Goal: Task Accomplishment & Management: Complete application form

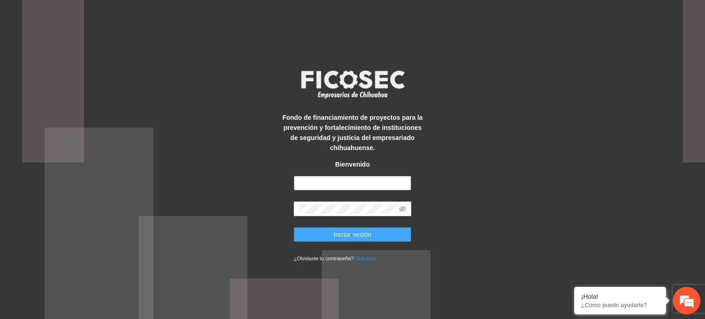
type input "**********"
click at [358, 231] on span "Iniciar sesión" at bounding box center [353, 235] width 38 height 10
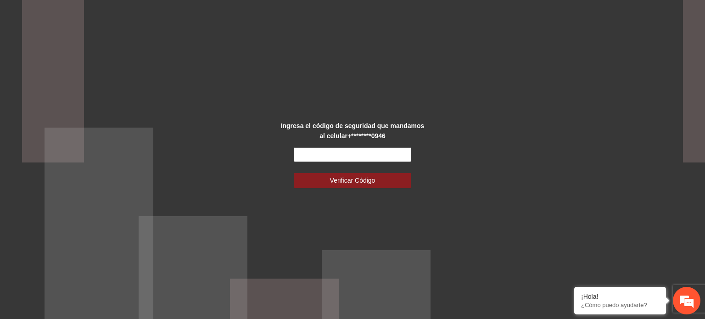
click at [309, 155] on input "text" at bounding box center [353, 154] width 118 height 15
type input "******"
click at [367, 176] on span "Verificar Código" at bounding box center [352, 180] width 45 height 10
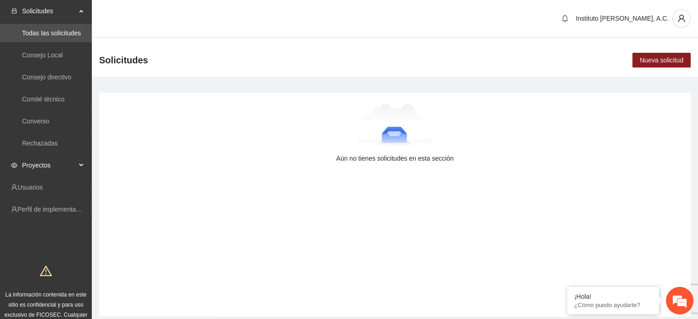
click at [74, 165] on span "Proyectos" at bounding box center [49, 165] width 54 height 18
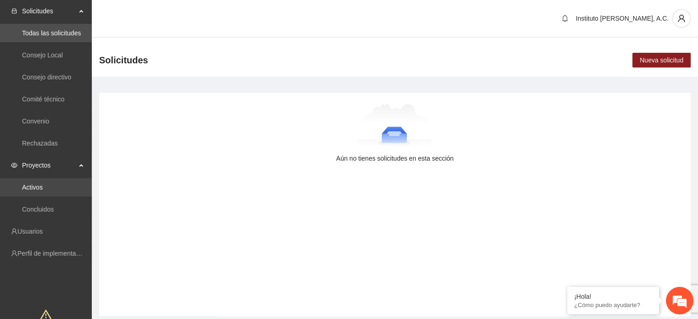
click at [43, 184] on link "Activos" at bounding box center [32, 187] width 21 height 7
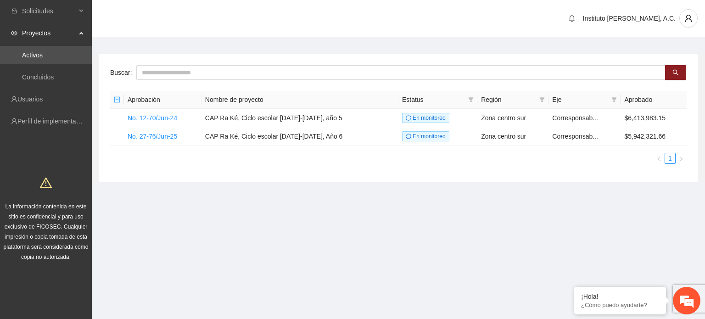
click at [321, 232] on section "Solicitudes Proyectos Activos Concluidos Usuarios Perfil de implementadora La i…" at bounding box center [352, 159] width 705 height 319
click at [154, 136] on link "No. 27-76/Jun-25" at bounding box center [153, 136] width 50 height 7
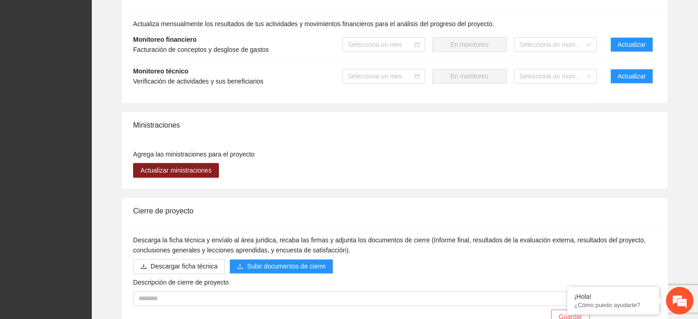
scroll to position [965, 0]
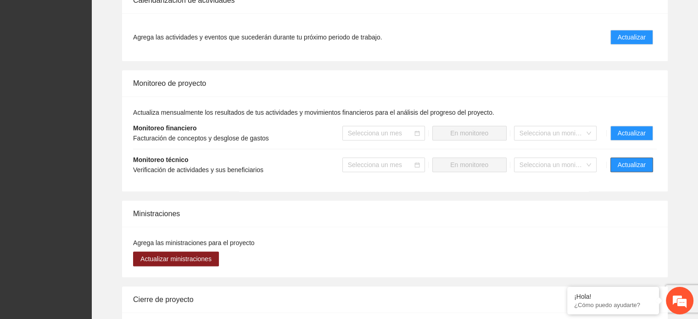
click at [635, 163] on span "Actualizar" at bounding box center [632, 165] width 28 height 10
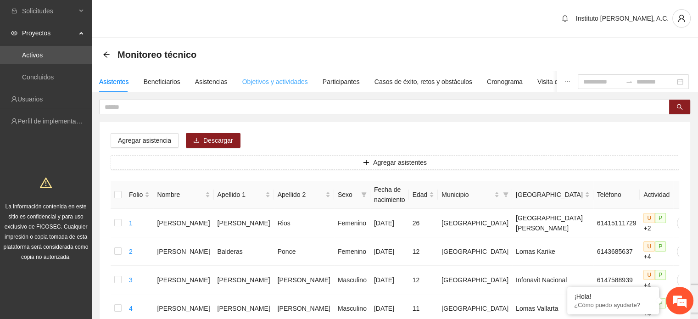
click at [270, 86] on div "Objetivos y actividades" at bounding box center [275, 81] width 66 height 21
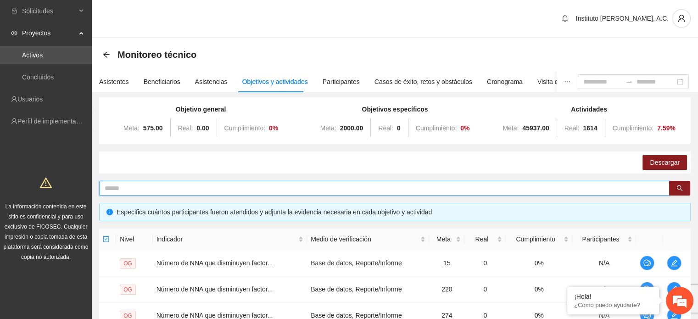
click at [155, 189] on input "text" at bounding box center [381, 188] width 552 height 10
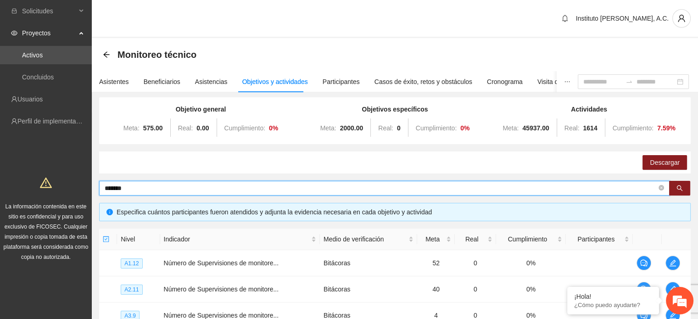
type input "*******"
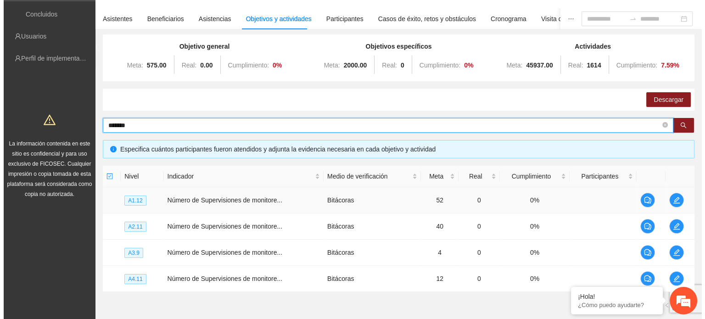
scroll to position [123, 0]
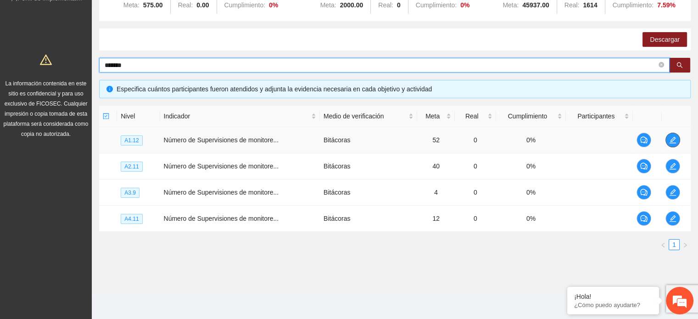
click at [671, 140] on icon "edit" at bounding box center [673, 140] width 6 height 6
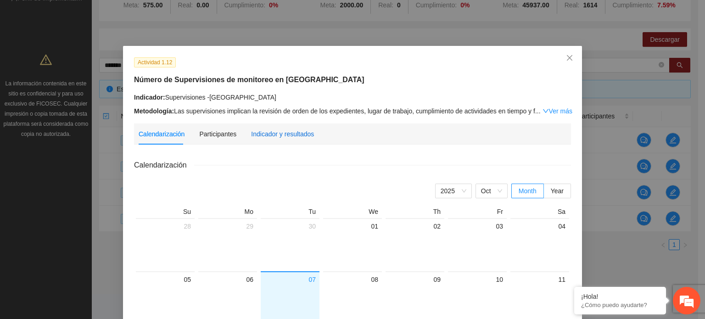
click at [257, 137] on div "Indicador y resultados" at bounding box center [282, 134] width 63 height 10
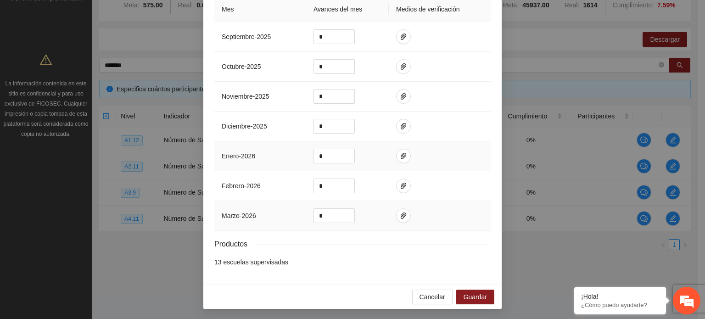
scroll to position [80, 0]
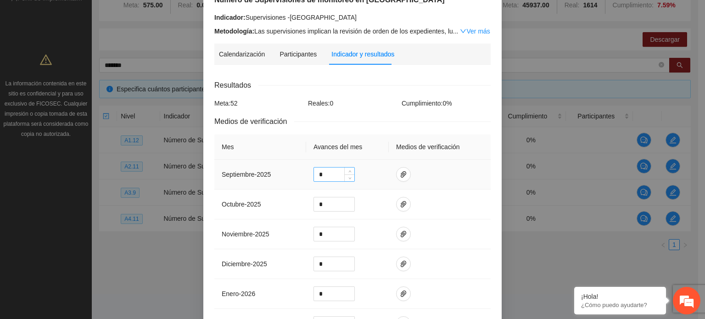
click at [326, 172] on input "*" at bounding box center [334, 175] width 40 height 14
type input "**"
click at [402, 176] on span "paper-clip" at bounding box center [404, 174] width 14 height 7
click at [366, 146] on span "Adjuntar documento" at bounding box center [375, 145] width 57 height 10
click at [475, 177] on td at bounding box center [440, 175] width 102 height 30
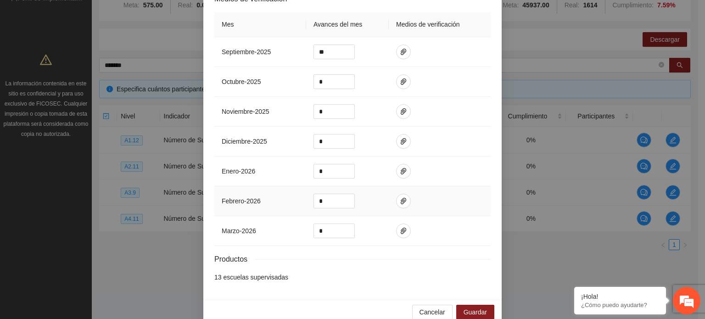
scroll to position [218, 0]
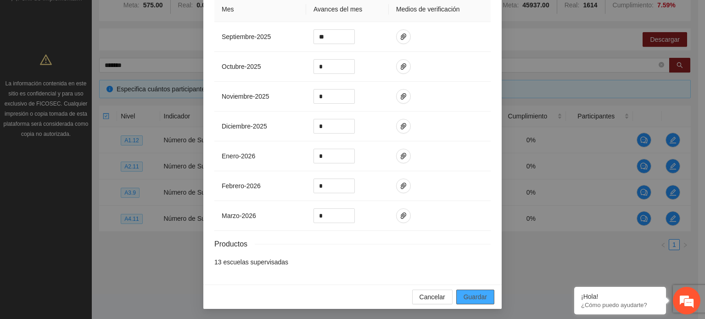
click at [468, 298] on span "Guardar" at bounding box center [475, 297] width 23 height 10
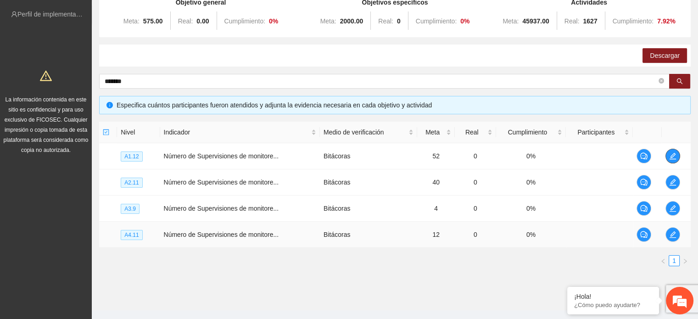
scroll to position [123, 0]
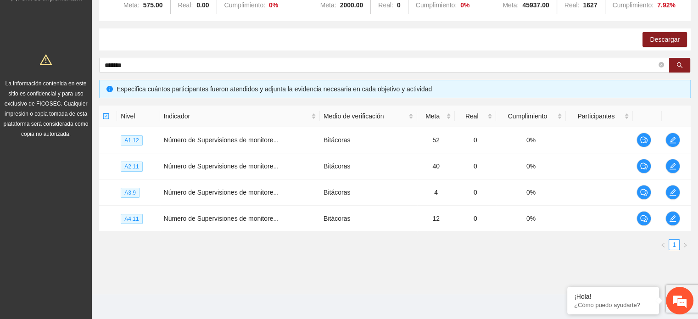
click at [165, 57] on div "Objetivo general Meta: 575.00 Real: 0.00 Cumplimiento: 0 % Objetivos específico…" at bounding box center [395, 115] width 592 height 283
click at [165, 59] on span "*******" at bounding box center [384, 65] width 571 height 15
click at [145, 66] on input "*******" at bounding box center [381, 65] width 552 height 10
type input "*"
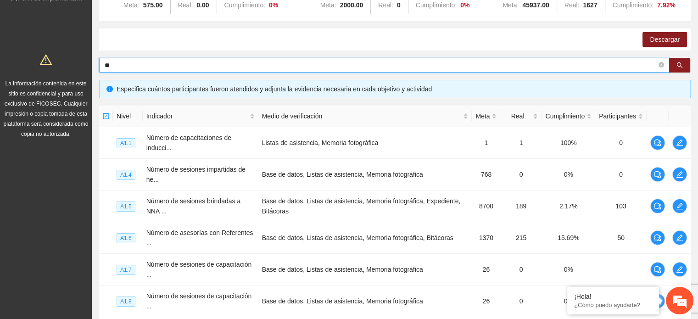
type input "*"
type input "**********"
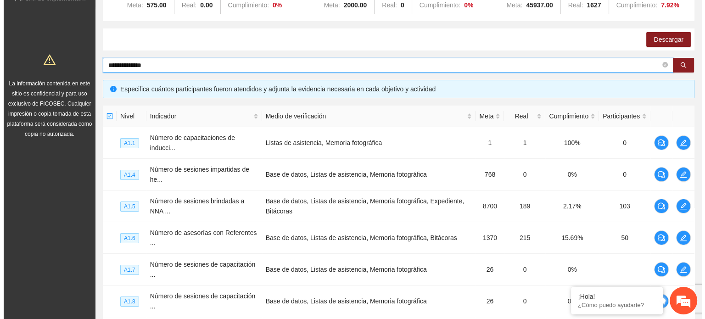
scroll to position [97, 0]
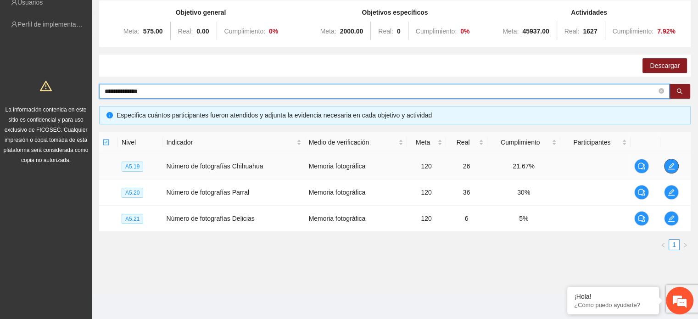
click at [672, 168] on icon "edit" at bounding box center [671, 166] width 7 height 7
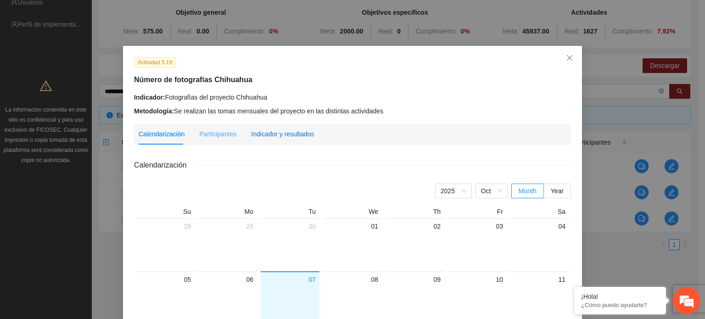
click at [294, 129] on div "Indicador y resultados" at bounding box center [282, 134] width 63 height 10
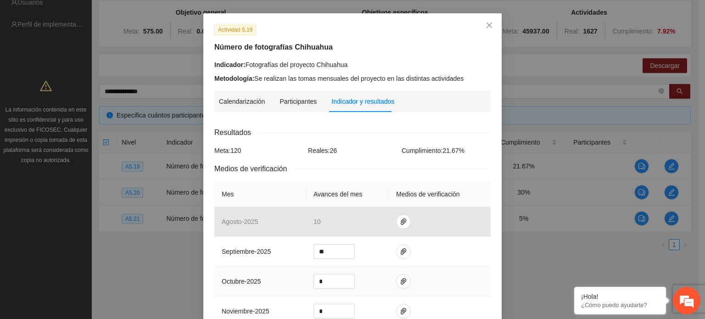
scroll to position [0, 0]
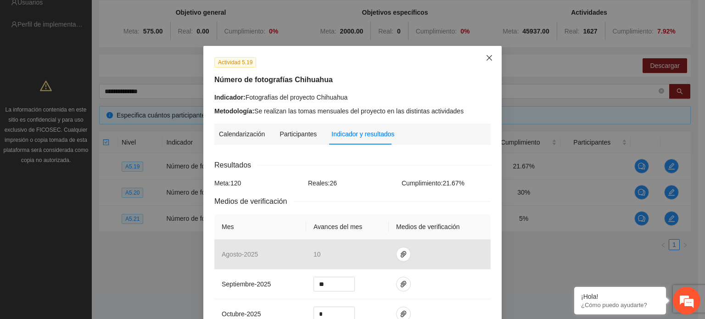
click at [487, 64] on span "Close" at bounding box center [489, 58] width 25 height 25
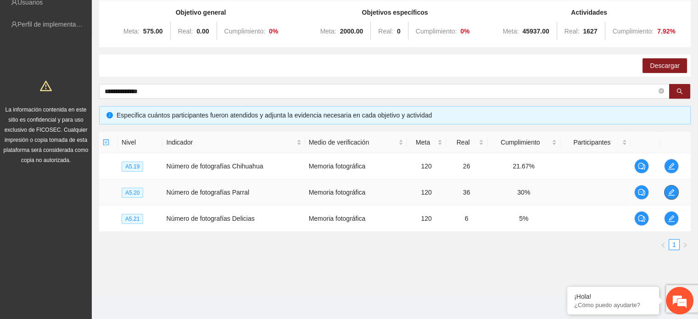
click at [674, 191] on icon "edit" at bounding box center [672, 192] width 6 height 6
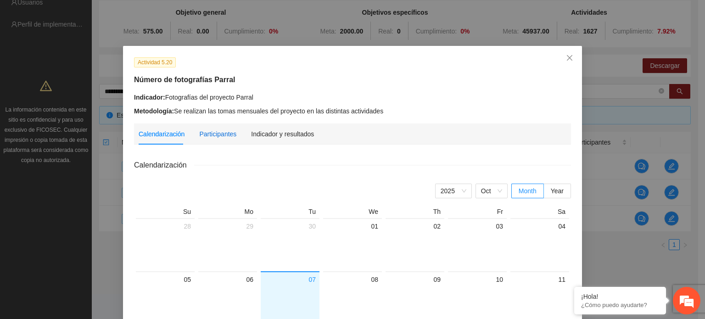
click at [226, 131] on div "Participantes" at bounding box center [217, 134] width 37 height 10
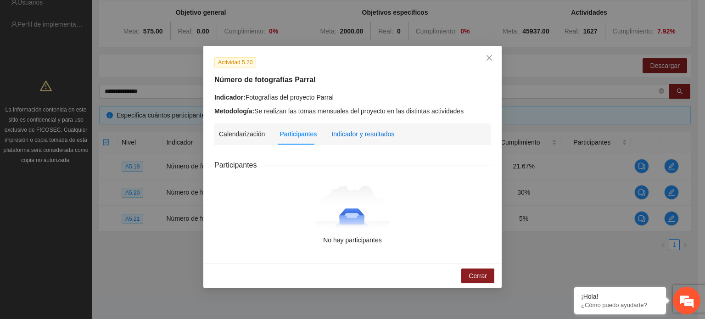
click at [365, 133] on div "Indicador y resultados" at bounding box center [363, 134] width 63 height 10
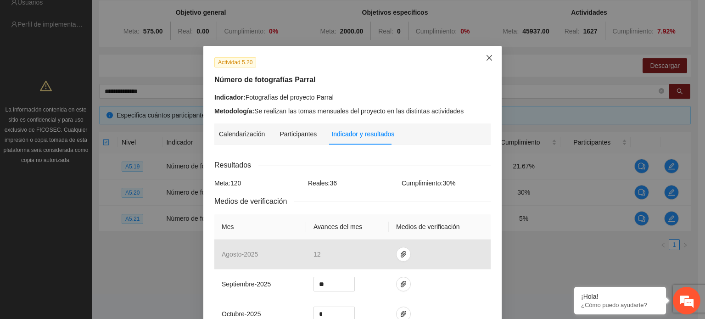
click at [483, 54] on span "Close" at bounding box center [489, 58] width 25 height 25
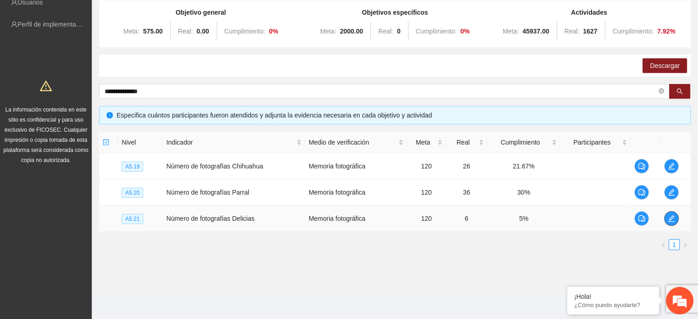
click at [669, 219] on icon "edit" at bounding box center [671, 218] width 7 height 7
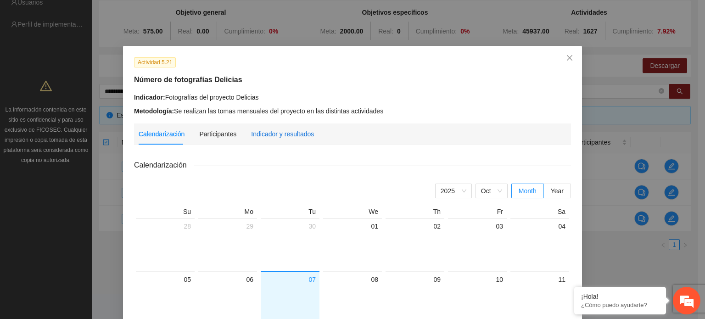
click at [288, 137] on div "Indicador y resultados" at bounding box center [282, 134] width 63 height 10
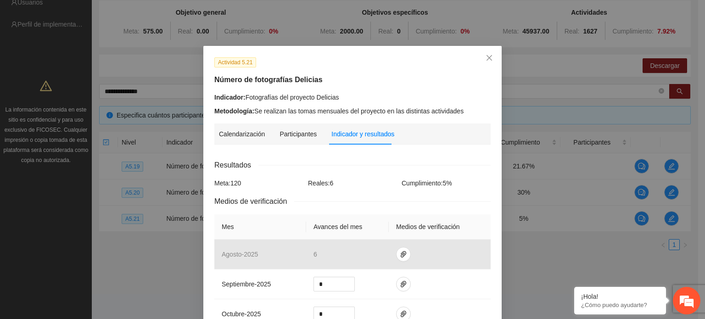
scroll to position [46, 0]
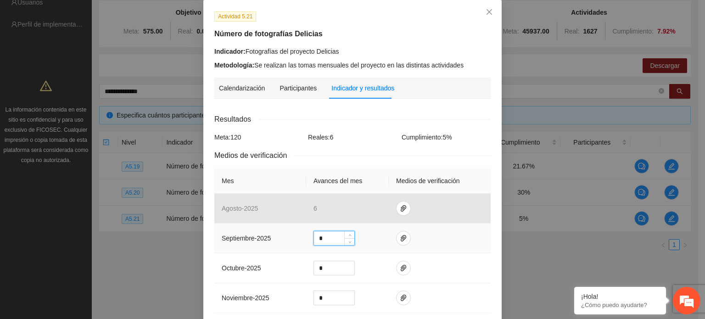
click at [317, 244] on input "*" at bounding box center [334, 238] width 40 height 14
type input "**"
click at [400, 242] on icon "paper-clip" at bounding box center [403, 238] width 7 height 7
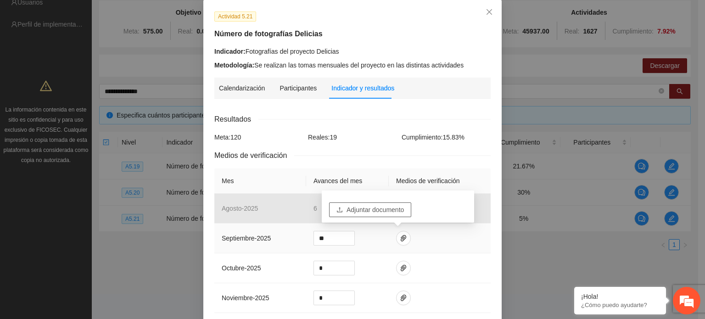
click at [367, 208] on span "Adjuntar documento" at bounding box center [375, 210] width 57 height 10
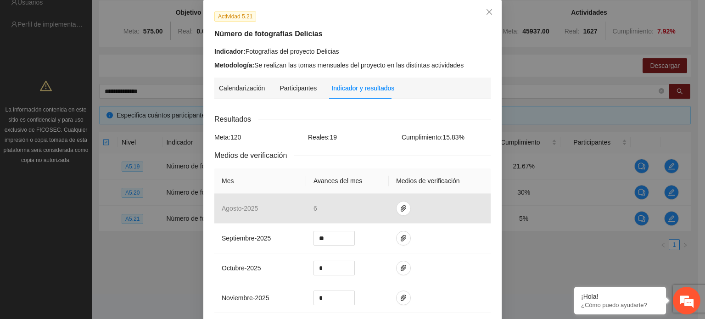
click at [454, 152] on div "Medios de verificación" at bounding box center [352, 155] width 276 height 11
click at [400, 235] on icon "paper-clip" at bounding box center [403, 238] width 7 height 7
click at [446, 243] on td at bounding box center [440, 239] width 102 height 30
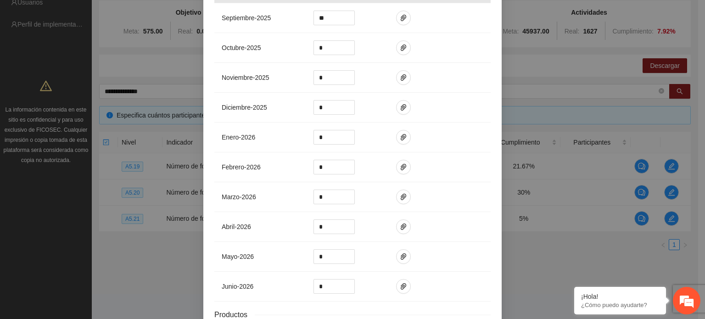
scroll to position [337, 0]
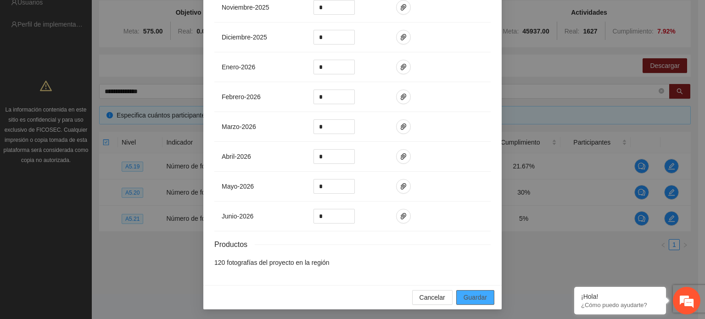
click at [474, 298] on span "Guardar" at bounding box center [475, 297] width 23 height 10
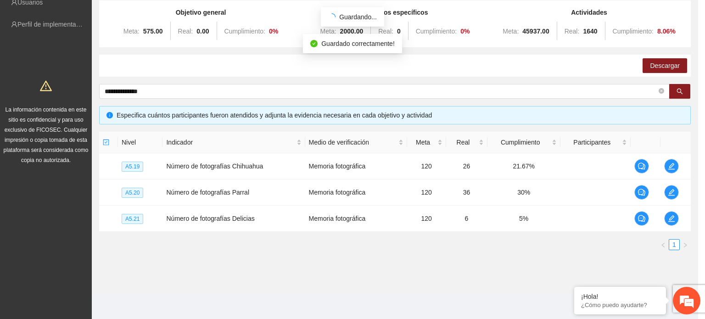
scroll to position [291, 0]
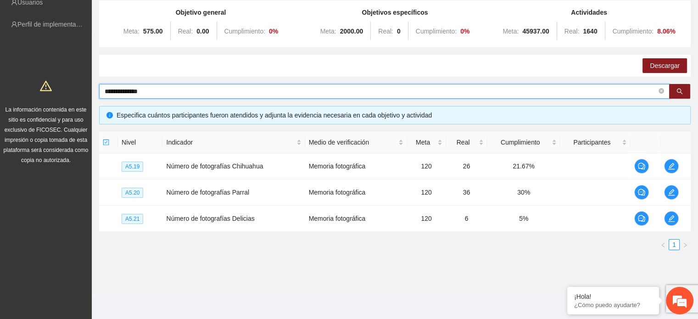
click at [187, 93] on input "**********" at bounding box center [381, 91] width 552 height 10
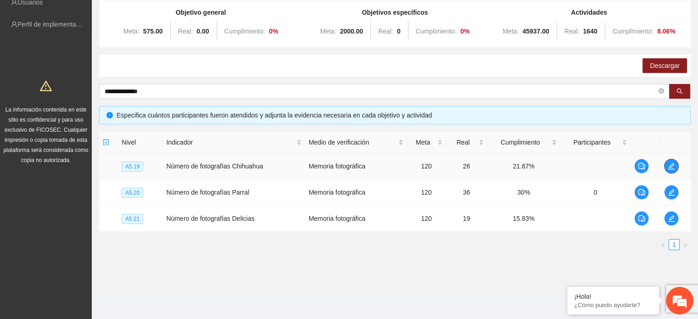
click at [672, 167] on icon "edit" at bounding box center [671, 166] width 7 height 7
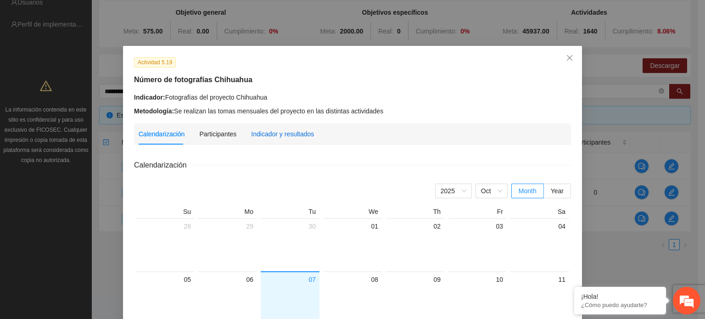
click at [272, 132] on div "Indicador y resultados" at bounding box center [282, 134] width 63 height 10
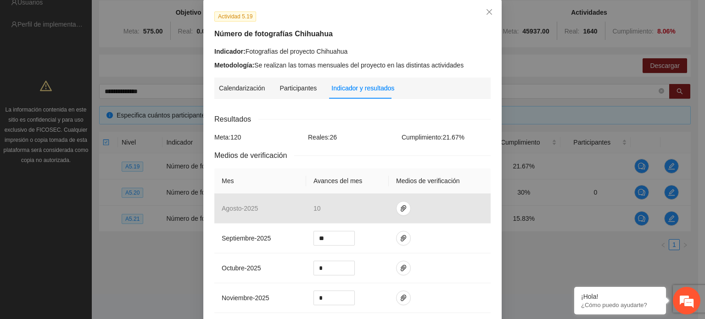
scroll to position [0, 0]
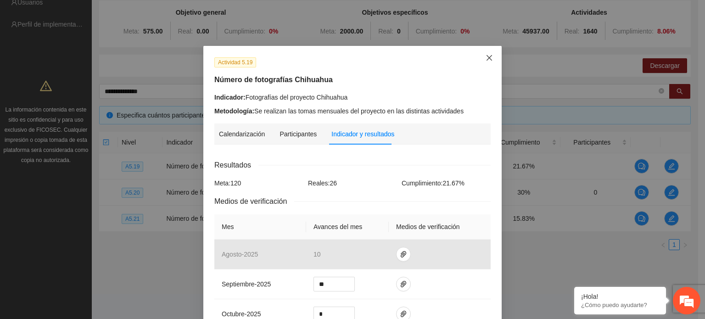
click at [486, 62] on icon "close" at bounding box center [489, 57] width 7 height 7
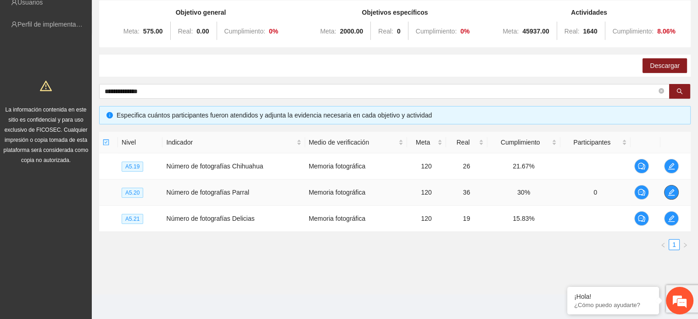
click at [674, 194] on icon "edit" at bounding box center [671, 192] width 7 height 7
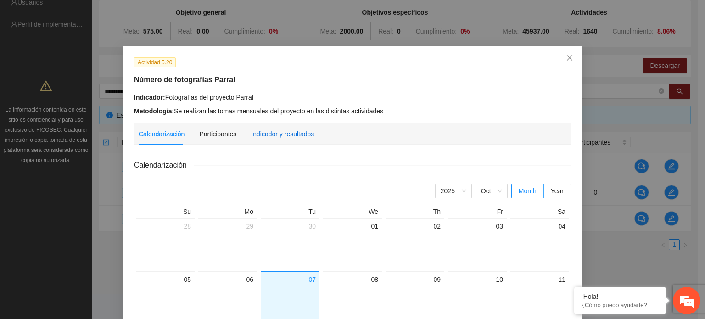
click at [269, 138] on div "Indicador y resultados" at bounding box center [282, 134] width 63 height 10
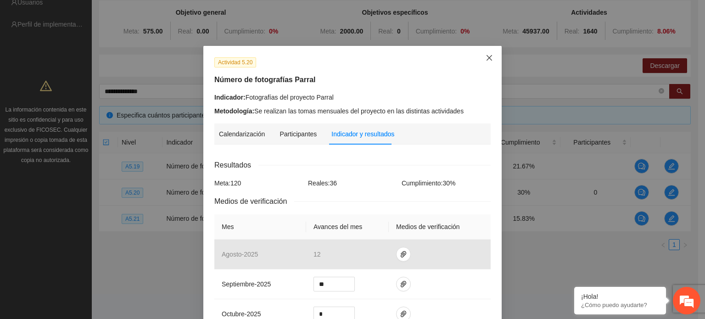
click at [486, 60] on icon "close" at bounding box center [489, 57] width 7 height 7
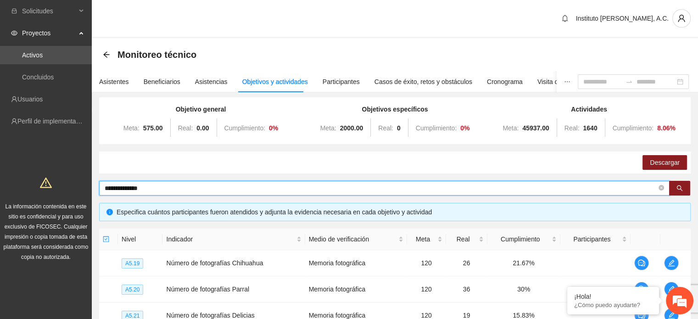
click at [168, 187] on input "**********" at bounding box center [381, 188] width 552 height 10
type input "*"
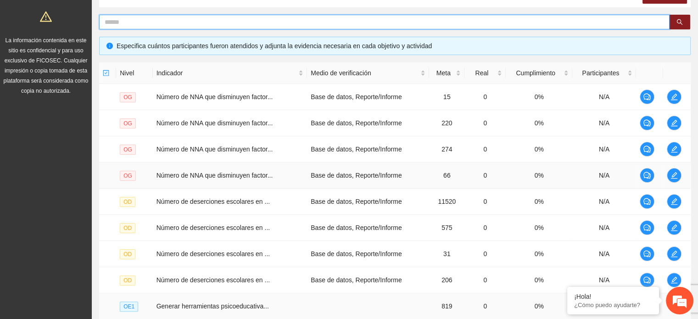
scroll to position [279, 0]
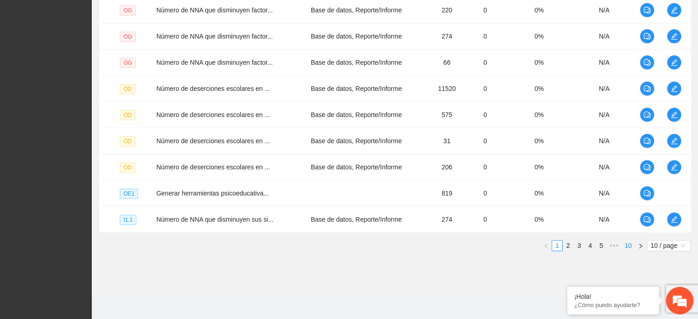
click at [630, 247] on link "10" at bounding box center [628, 246] width 13 height 10
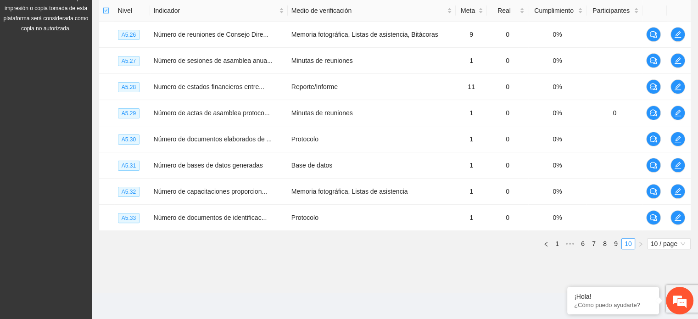
scroll to position [227, 0]
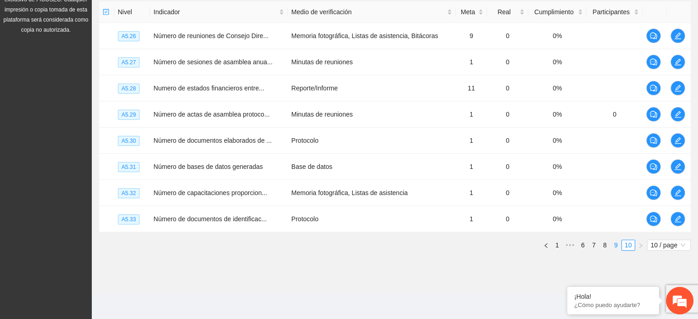
click at [618, 248] on link "9" at bounding box center [616, 245] width 10 height 10
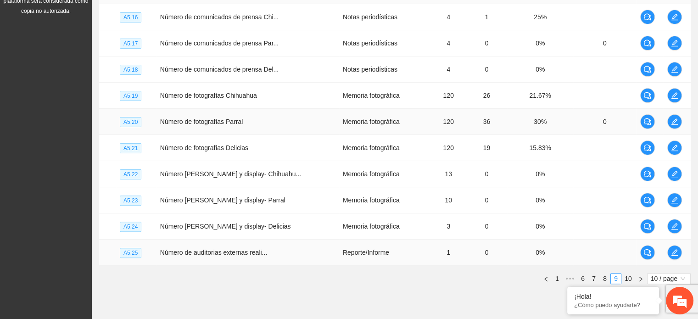
scroll to position [279, 0]
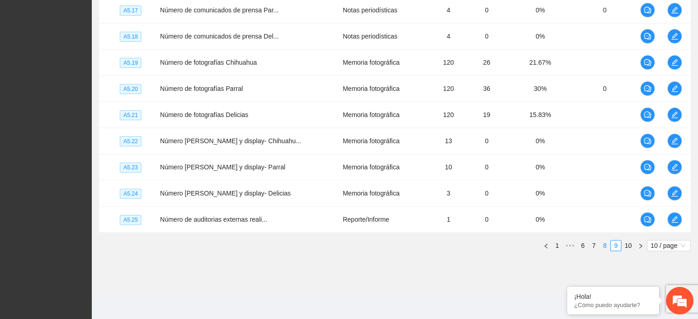
click at [603, 242] on link "8" at bounding box center [605, 246] width 10 height 10
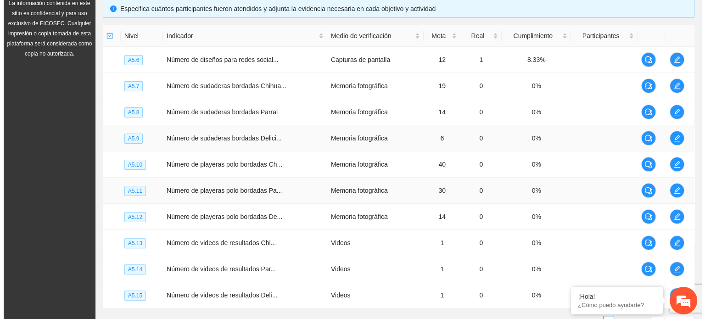
scroll to position [187, 0]
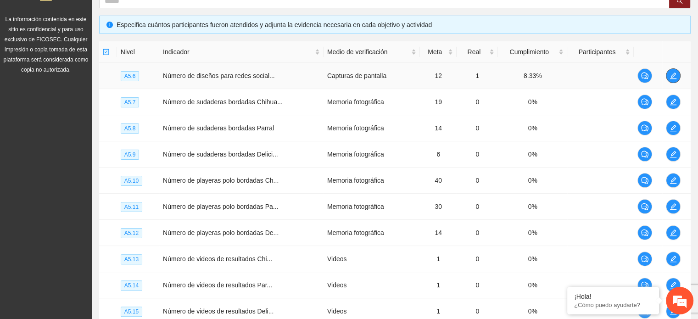
click at [676, 73] on icon "edit" at bounding box center [673, 75] width 7 height 7
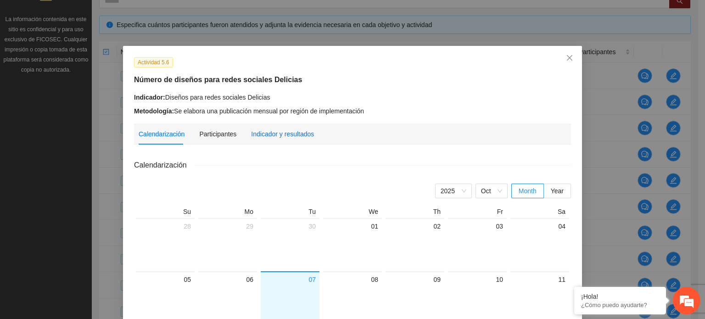
click at [281, 138] on div "Indicador y resultados" at bounding box center [282, 134] width 63 height 10
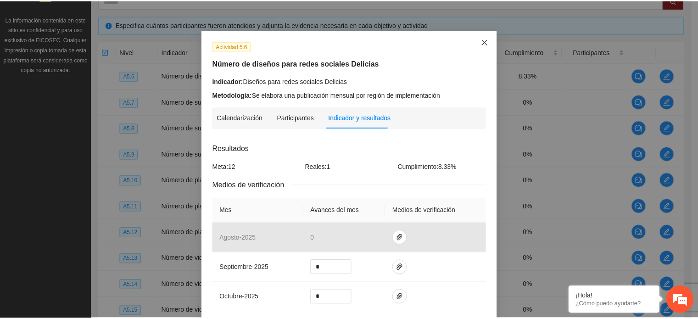
scroll to position [0, 0]
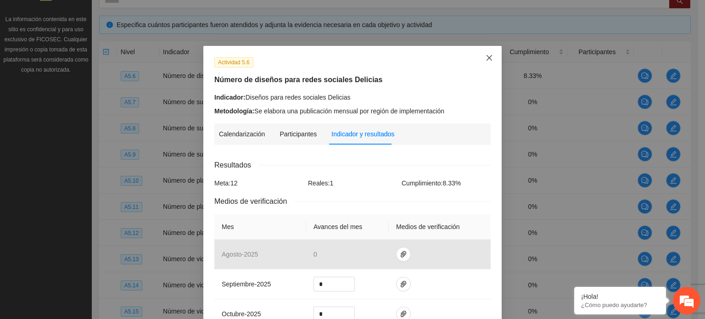
click at [486, 57] on icon "close" at bounding box center [489, 57] width 7 height 7
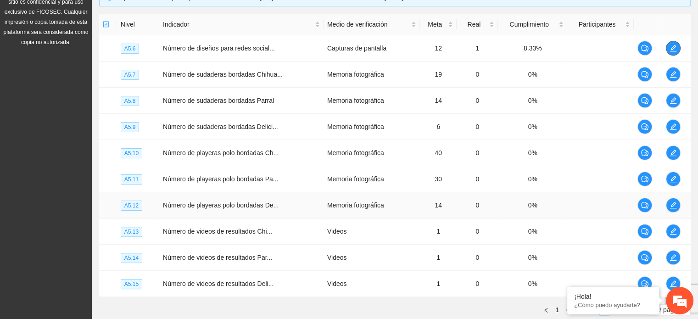
scroll to position [279, 0]
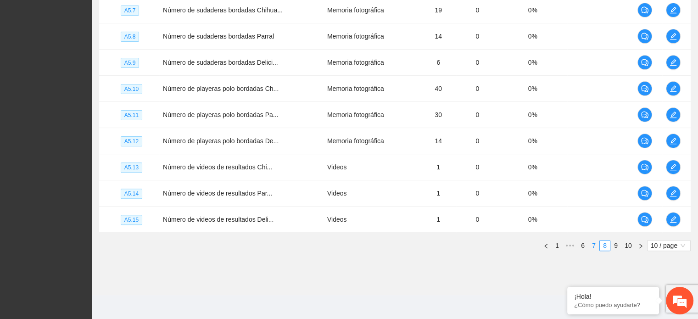
click at [597, 243] on link "7" at bounding box center [594, 246] width 10 height 10
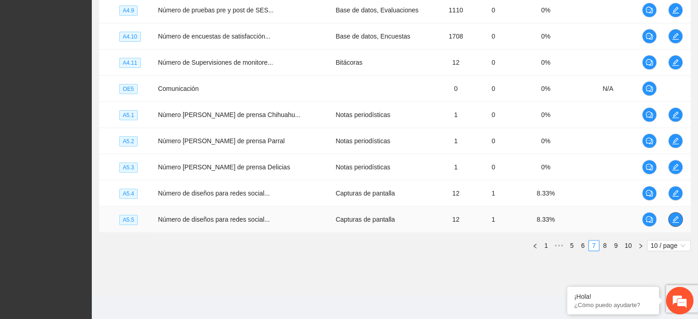
click at [669, 221] on span "edit" at bounding box center [676, 219] width 14 height 7
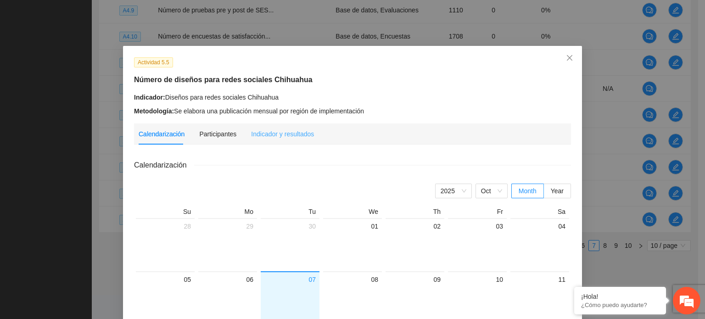
click at [296, 139] on div "Indicador y resultados" at bounding box center [282, 134] width 63 height 21
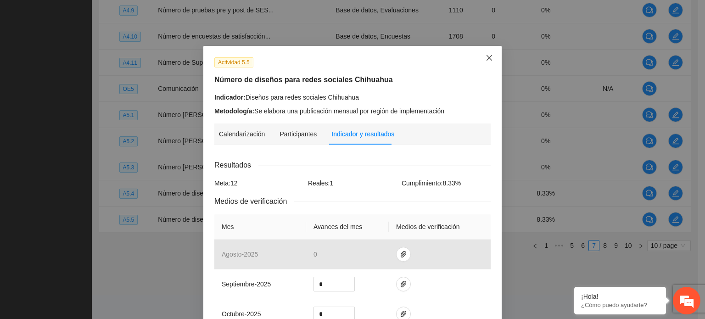
click at [482, 55] on span "Close" at bounding box center [489, 58] width 25 height 25
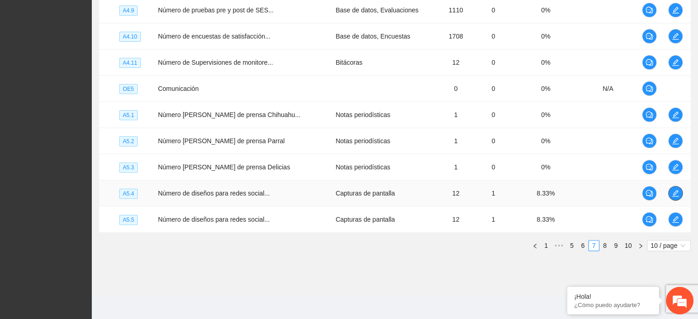
click at [673, 194] on icon "edit" at bounding box center [675, 193] width 7 height 7
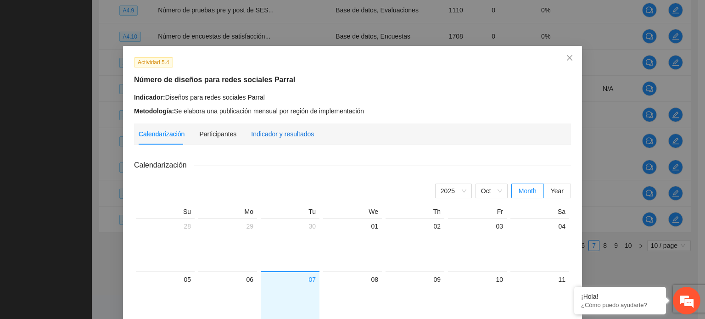
click at [272, 133] on div "Indicador y resultados" at bounding box center [282, 134] width 63 height 10
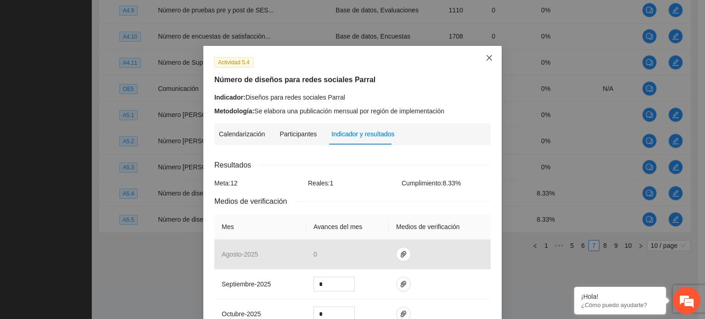
click at [489, 62] on icon "close" at bounding box center [489, 57] width 7 height 7
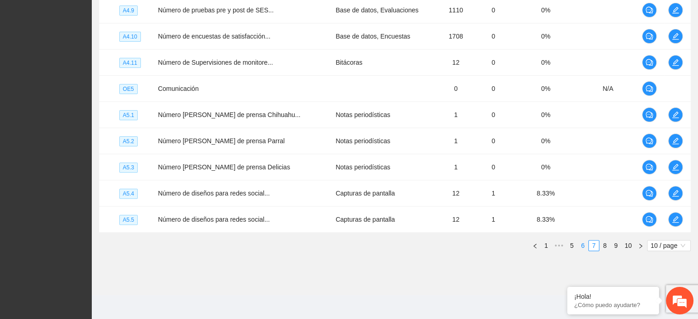
click at [585, 245] on link "6" at bounding box center [583, 246] width 10 height 10
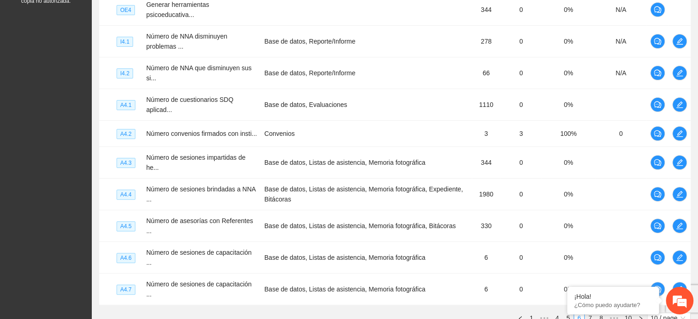
scroll to position [301, 0]
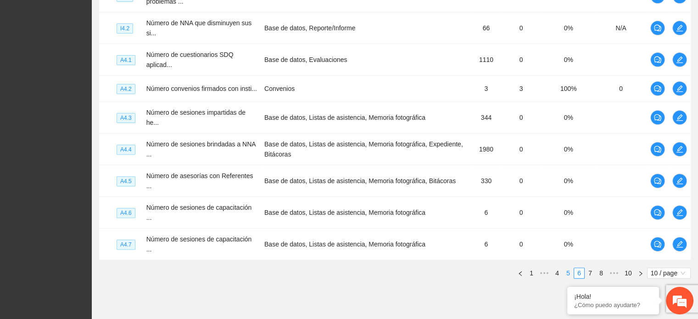
click at [569, 268] on link "5" at bounding box center [568, 273] width 10 height 10
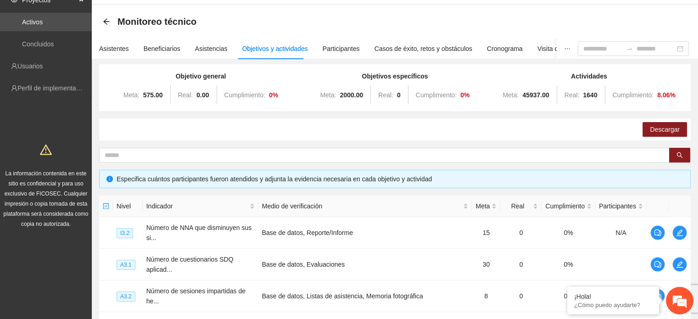
scroll to position [0, 0]
